Goal: Information Seeking & Learning: Learn about a topic

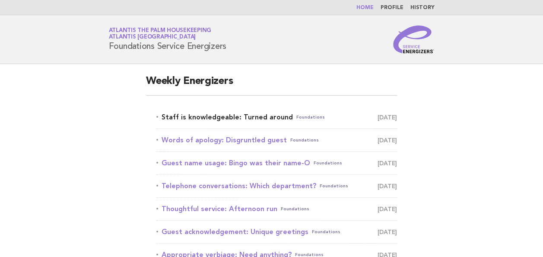
click at [216, 117] on link "Staff is knowledgeable: Turned around Foundations October 10" at bounding box center [277, 117] width 241 height 12
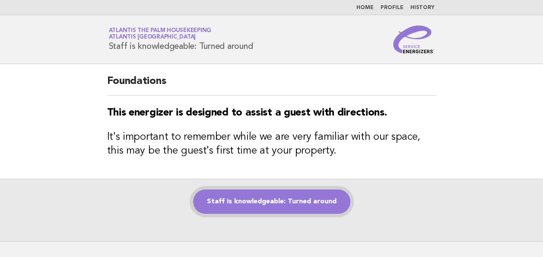
click at [297, 195] on link "Staff is knowledgeable: Turned around" at bounding box center [271, 201] width 157 height 24
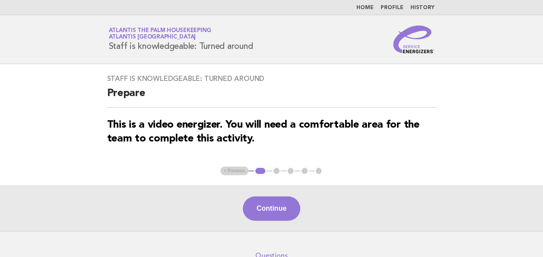
click at [366, 8] on link "Home" at bounding box center [365, 7] width 17 height 5
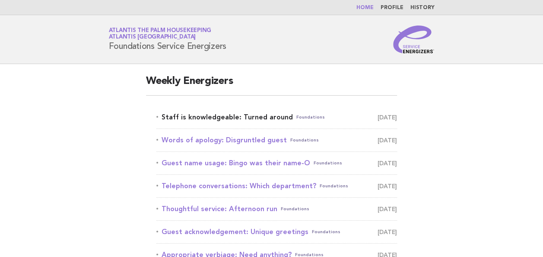
click at [227, 116] on link "Staff is knowledgeable: Turned around Foundations October 10" at bounding box center [277, 117] width 241 height 12
